Goal: Task Accomplishment & Management: Use online tool/utility

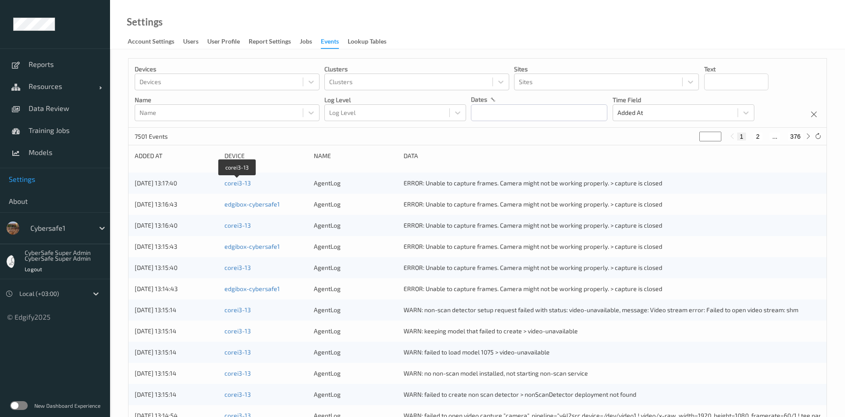
click at [240, 184] on link "corei3-13" at bounding box center [237, 182] width 26 height 7
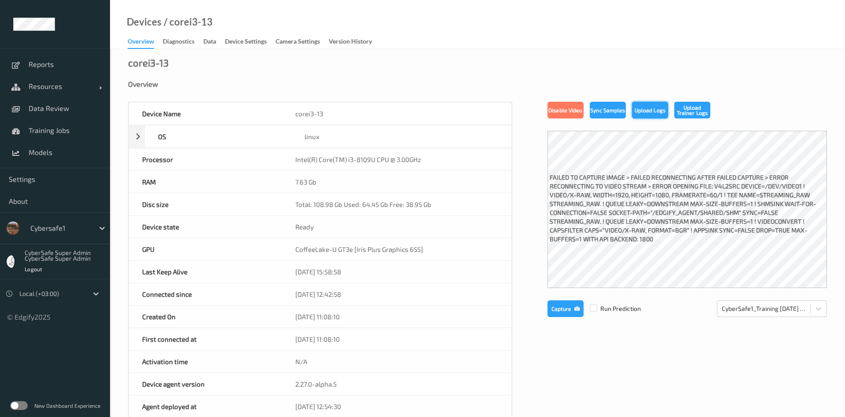
click at [652, 111] on button "Upload Logs" at bounding box center [650, 110] width 36 height 17
click at [140, 135] on div "OS linux" at bounding box center [320, 136] width 383 height 23
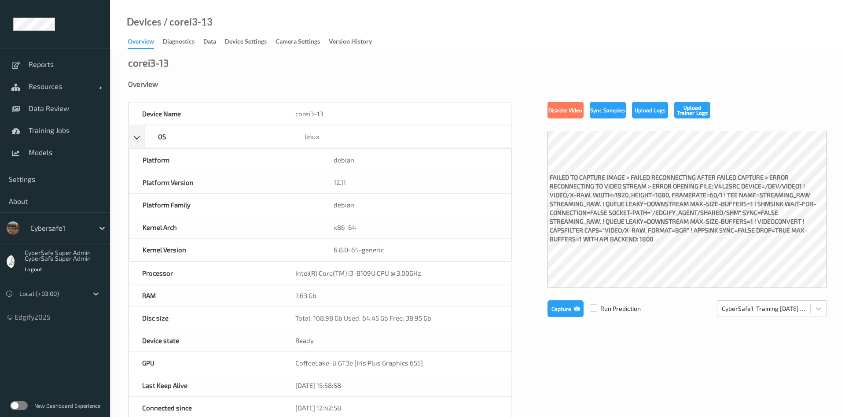
click at [345, 162] on div "debian" at bounding box center [415, 160] width 191 height 22
click at [559, 307] on button "Capture" at bounding box center [566, 308] width 36 height 17
